Goal: Transaction & Acquisition: Purchase product/service

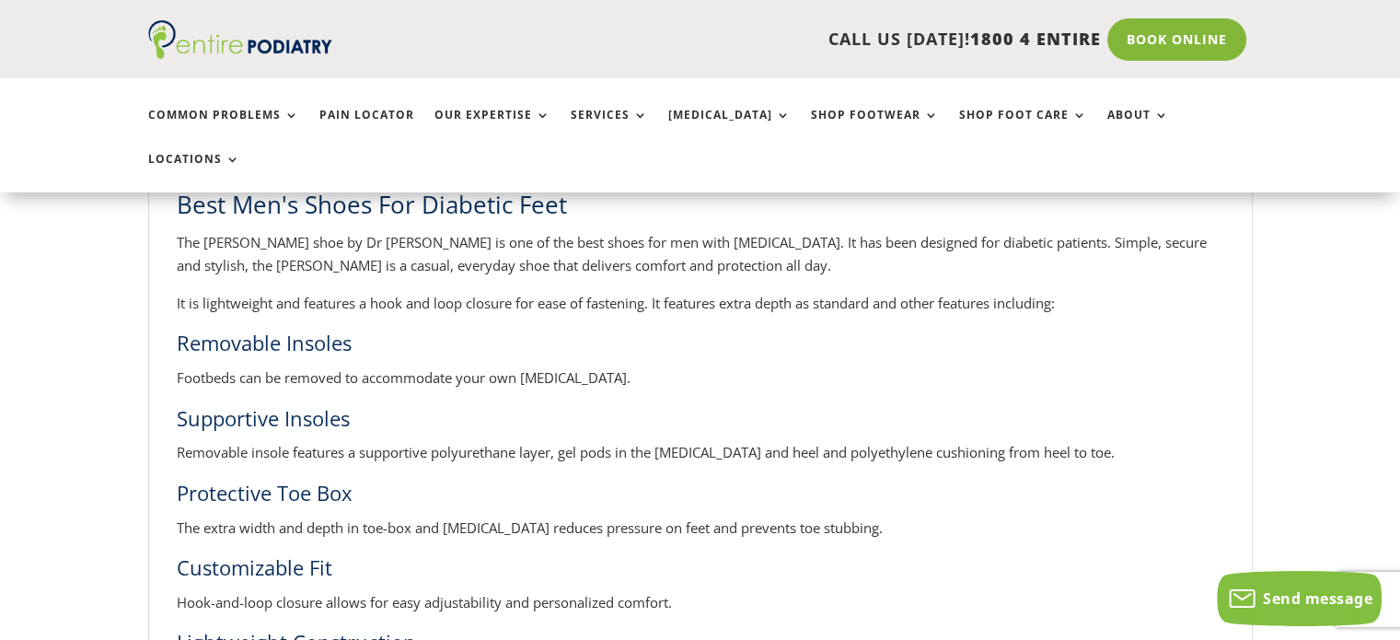
scroll to position [889, 0]
click at [293, 403] on h3 "Supportive Insoles" at bounding box center [701, 422] width 1048 height 38
click at [261, 403] on h3 "Supportive Insoles" at bounding box center [701, 422] width 1048 height 38
click at [294, 440] on p "Removable insole features a supportive polyurethane layer, gel pods in the [MED…" at bounding box center [701, 459] width 1048 height 38
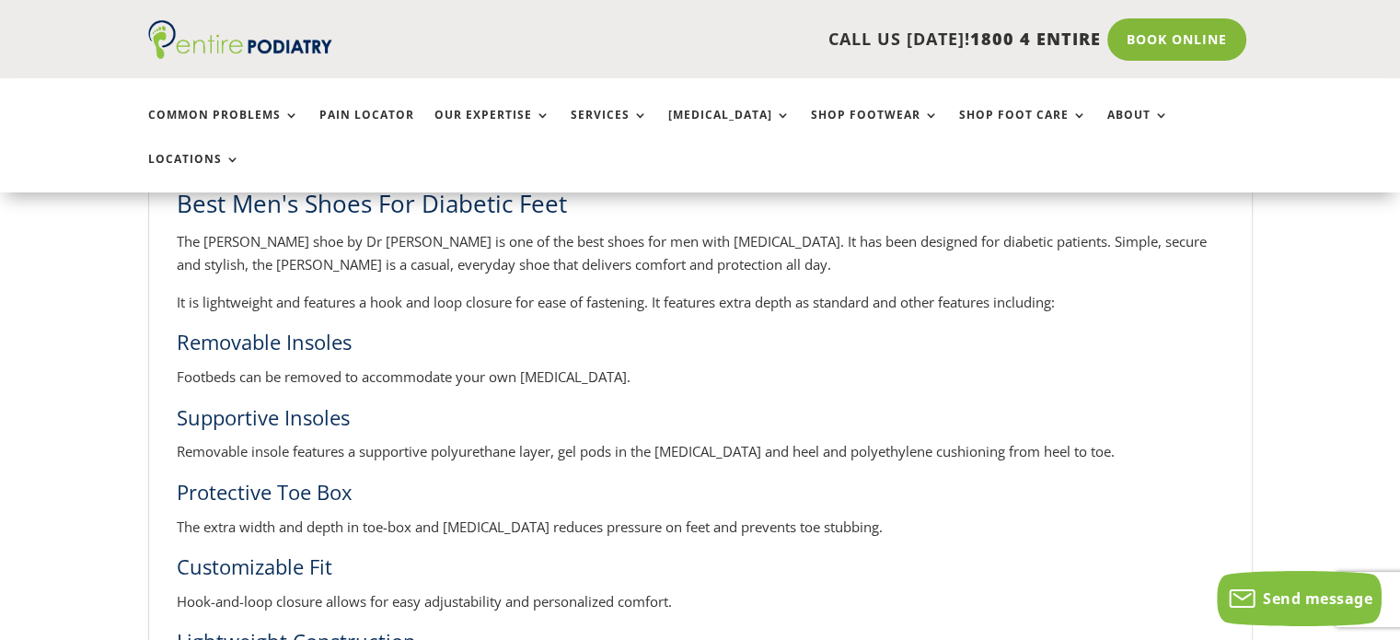
click at [299, 403] on h3 "Supportive Insoles" at bounding box center [701, 422] width 1048 height 38
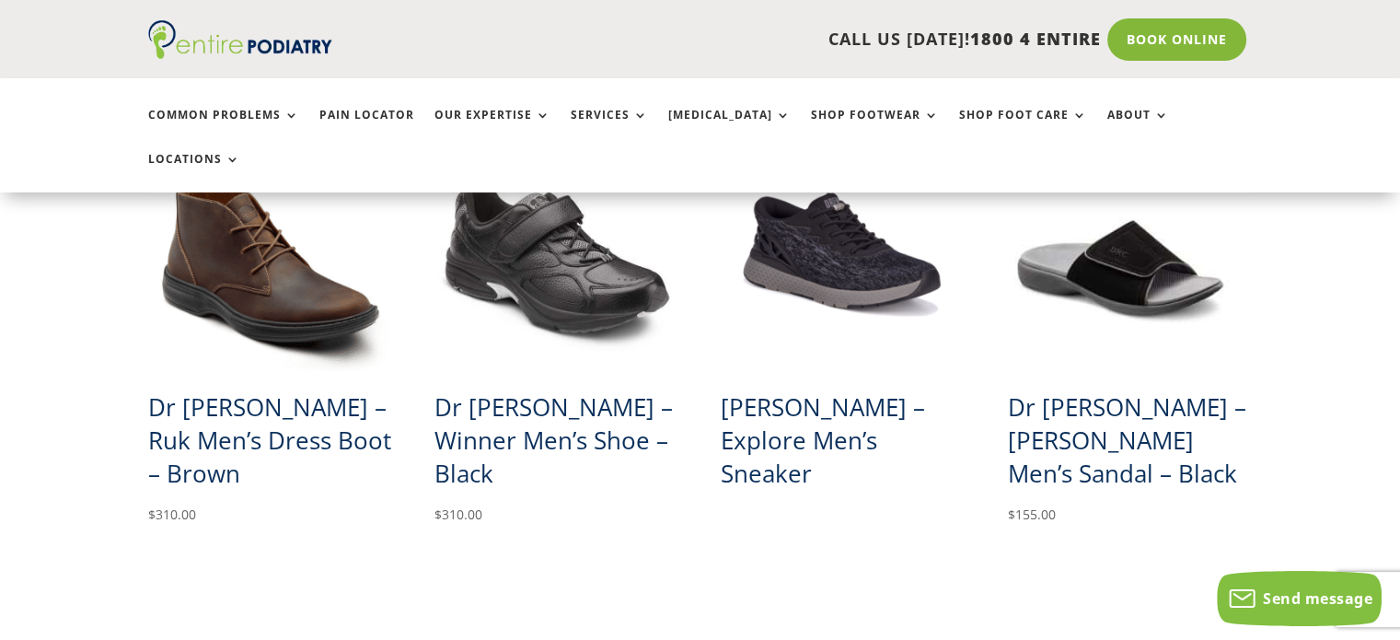
scroll to position [540, 0]
